Goal: Task Accomplishment & Management: Use online tool/utility

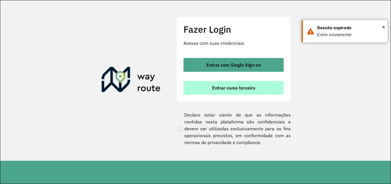
click at [224, 89] on span "Entrar como terceiro" at bounding box center [233, 87] width 43 height 5
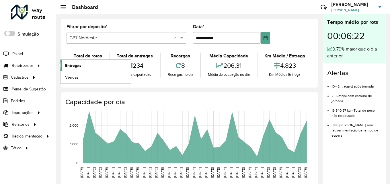
click at [67, 65] on span "Entregas" at bounding box center [73, 65] width 16 height 6
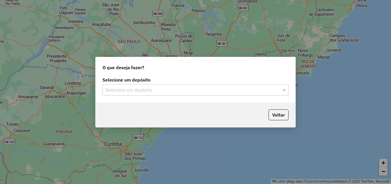
click at [160, 90] on input "text" at bounding box center [189, 90] width 169 height 7
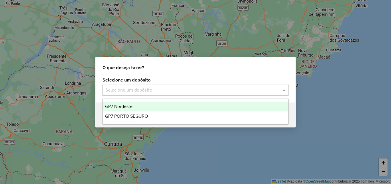
click at [136, 107] on div "GP7 Nordeste" at bounding box center [196, 106] width 186 height 10
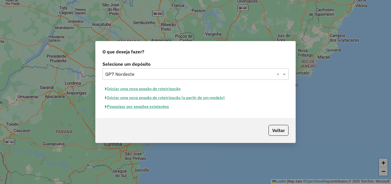
click at [148, 105] on button "Pesquisar por sessões existentes" at bounding box center [137, 106] width 69 height 9
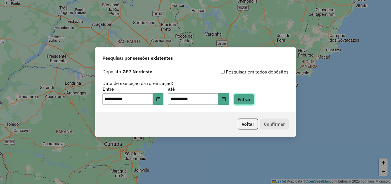
click at [252, 96] on button "Filtrar" at bounding box center [244, 99] width 20 height 11
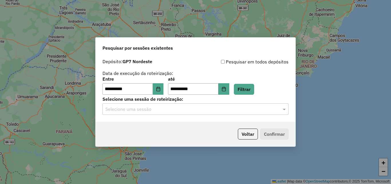
click at [185, 105] on div "Selecione uma sessão" at bounding box center [196, 108] width 186 height 11
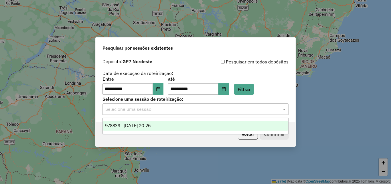
click at [163, 122] on div "978839 - 13/08/2025 20:26" at bounding box center [196, 126] width 186 height 10
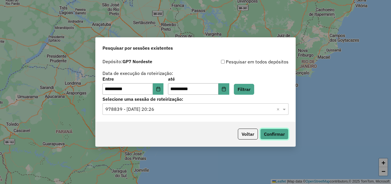
click at [281, 131] on button "Confirmar" at bounding box center [275, 133] width 28 height 11
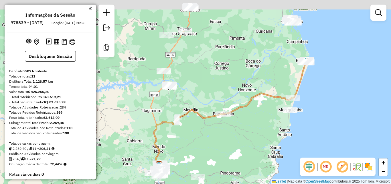
drag, startPoint x: 282, startPoint y: 74, endPoint x: 242, endPoint y: 157, distance: 92.8
click at [242, 152] on div "Janela de atendimento Grade de atendimento Capacidade Transportadoras Veículos …" at bounding box center [195, 92] width 391 height 184
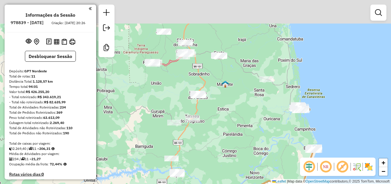
drag, startPoint x: 248, startPoint y: 55, endPoint x: 263, endPoint y: 123, distance: 69.8
click at [263, 123] on div "Janela de atendimento Grade de atendimento Capacidade Transportadoras Veículos …" at bounding box center [195, 92] width 391 height 184
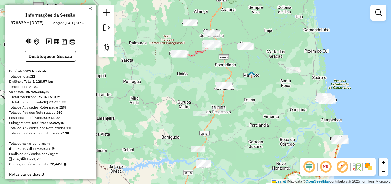
drag, startPoint x: 242, startPoint y: 106, endPoint x: 252, endPoint y: 108, distance: 9.8
click at [252, 108] on div "Janela de atendimento Grade de atendimento Capacidade Transportadoras Veículos …" at bounding box center [195, 92] width 391 height 184
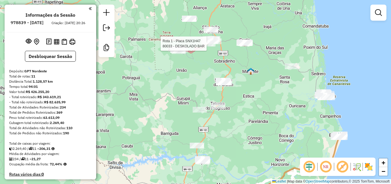
click at [212, 46] on div at bounding box center [208, 44] width 14 height 6
select select "**********"
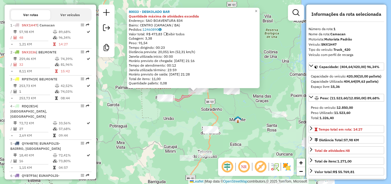
scroll to position [219, 0]
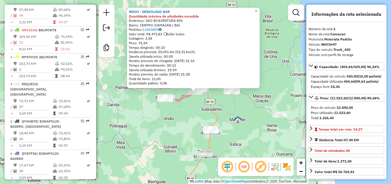
click at [236, 115] on div "80033 - DESKOLADO BAR Quantidade máxima de atividades excedida Endereço: SAO BO…" at bounding box center [195, 92] width 391 height 184
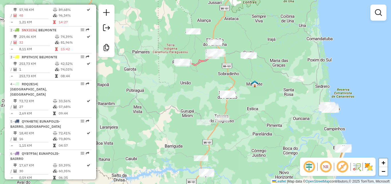
drag, startPoint x: 229, startPoint y: 114, endPoint x: 245, endPoint y: 77, distance: 40.3
click at [245, 77] on div "Janela de atendimento Grade de atendimento Capacidade Transportadoras Veículos …" at bounding box center [195, 92] width 391 height 184
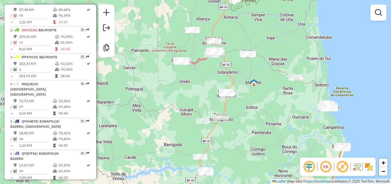
click at [214, 46] on div "Janela de atendimento Grade de atendimento Capacidade Transportadoras Veículos …" at bounding box center [195, 92] width 391 height 184
select select "**********"
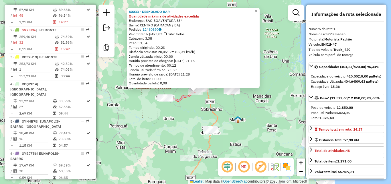
click at [258, 126] on div "80033 - DESKOLADO BAR Quantidade máxima de atividades excedida Endereço: SAO BO…" at bounding box center [195, 92] width 391 height 184
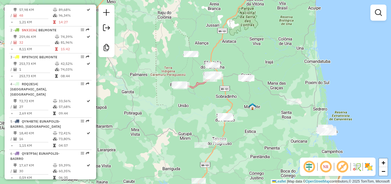
drag, startPoint x: 281, startPoint y: 124, endPoint x: 284, endPoint y: 118, distance: 6.3
click at [284, 118] on div "Janela de atendimento Grade de atendimento Capacidade Transportadoras Veículos …" at bounding box center [195, 92] width 391 height 184
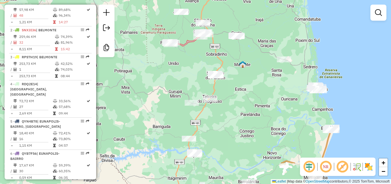
drag, startPoint x: 241, startPoint y: 91, endPoint x: 230, endPoint y: 52, distance: 40.5
click at [230, 52] on div "Janela de atendimento Grade de atendimento Capacidade Transportadoras Veículos …" at bounding box center [195, 92] width 391 height 184
